Goal: Task Accomplishment & Management: Use online tool/utility

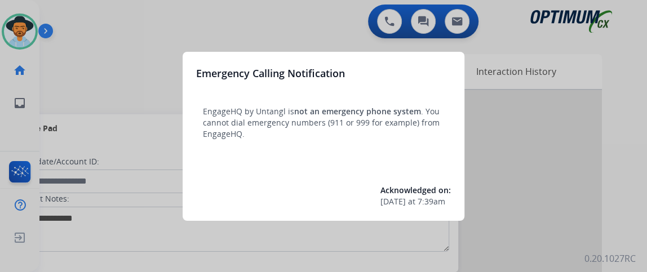
click at [169, 70] on div at bounding box center [323, 136] width 647 height 272
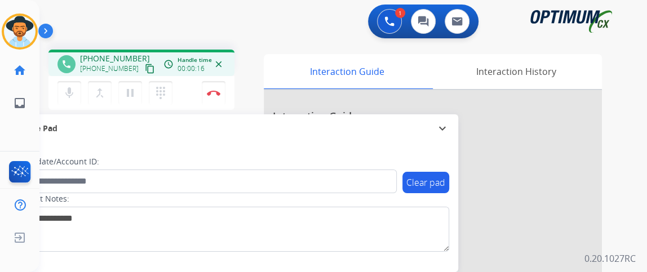
click at [138, 77] on div "mic Mute merge_type Bridge pause Hold dialpad Dialpad Disconnect" at bounding box center [142, 93] width 186 height 34
click at [143, 73] on button "content_copy" at bounding box center [150, 69] width 14 height 14
